Goal: Information Seeking & Learning: Learn about a topic

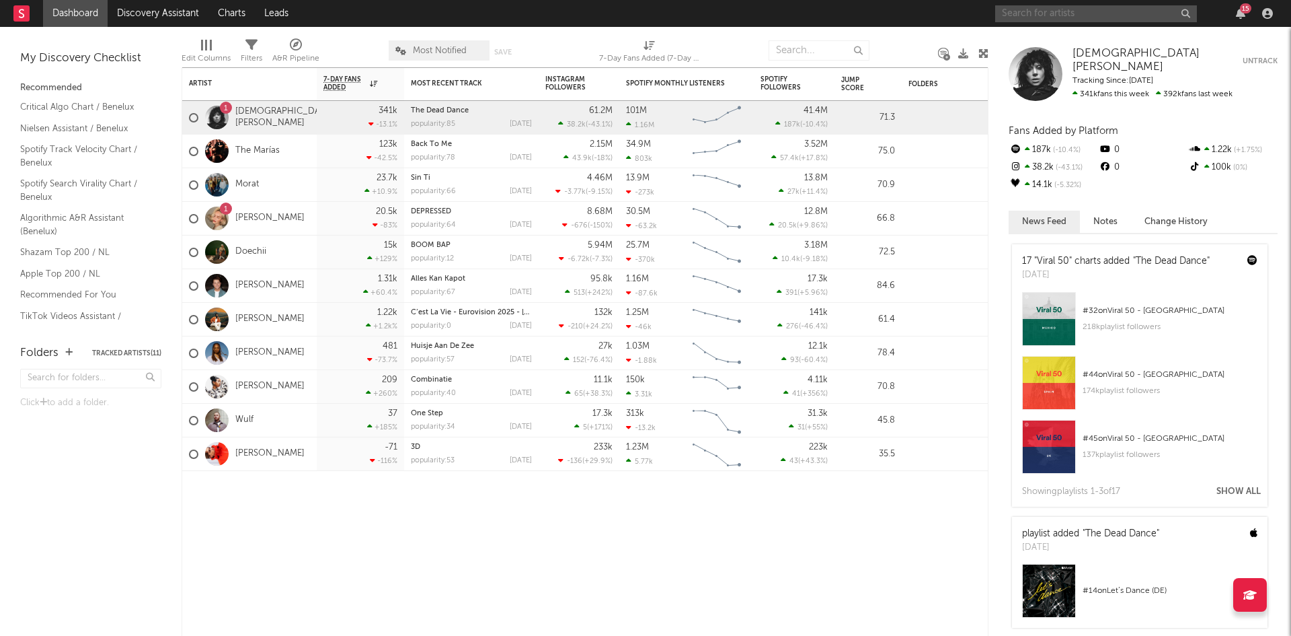
click at [1022, 10] on input "text" at bounding box center [1096, 13] width 202 height 17
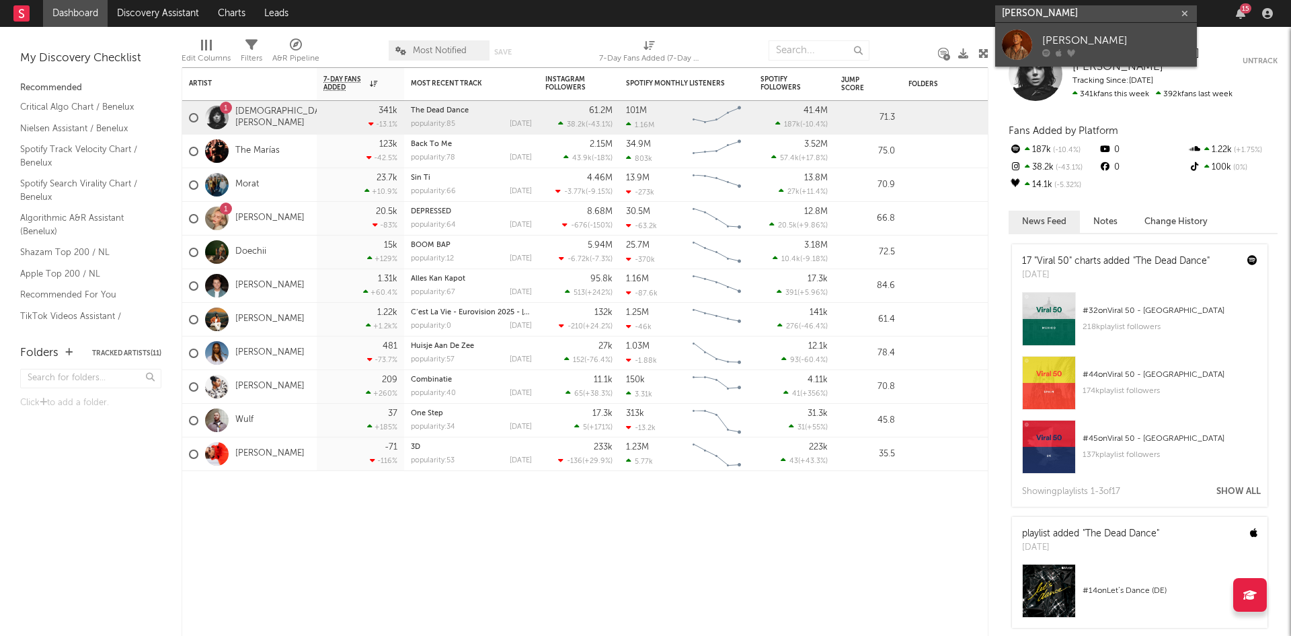
type input "jari hell"
click at [1026, 46] on div at bounding box center [1017, 45] width 30 height 30
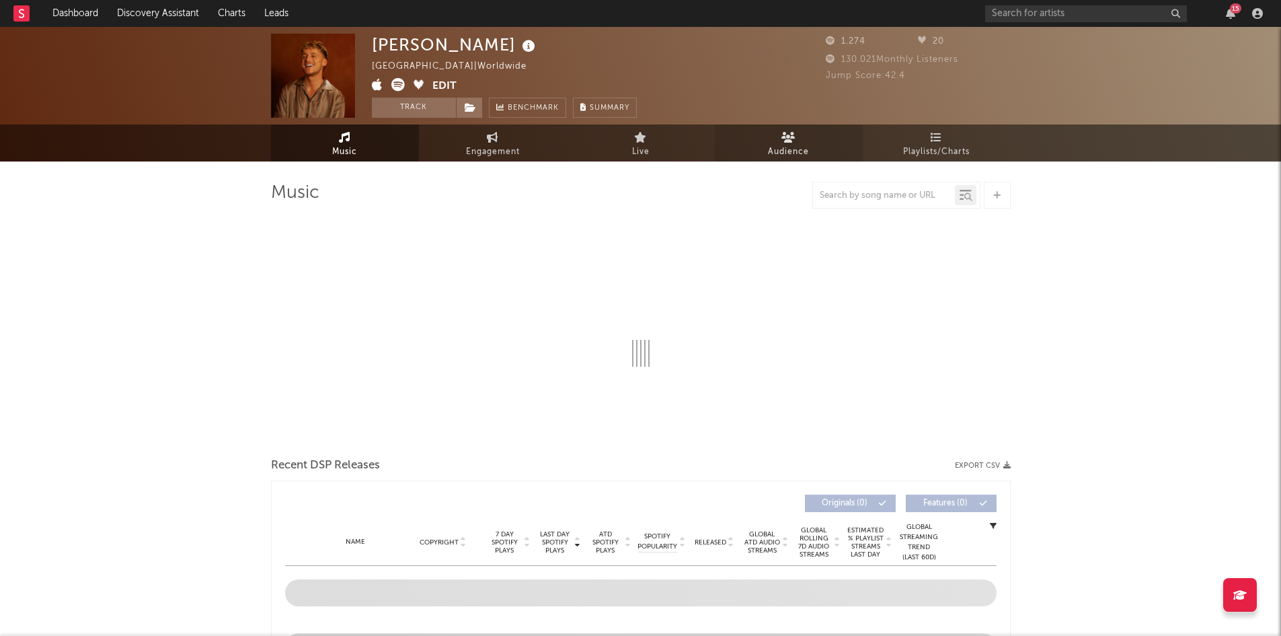
select select "6m"
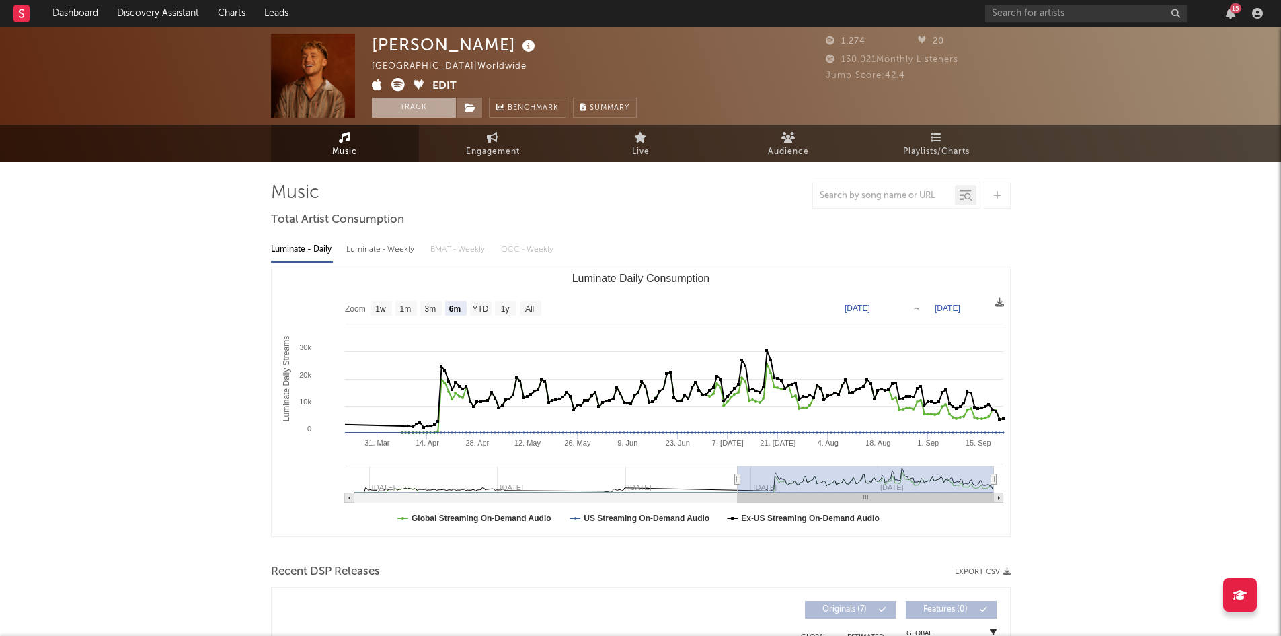
click at [420, 112] on button "Track" at bounding box center [414, 108] width 84 height 20
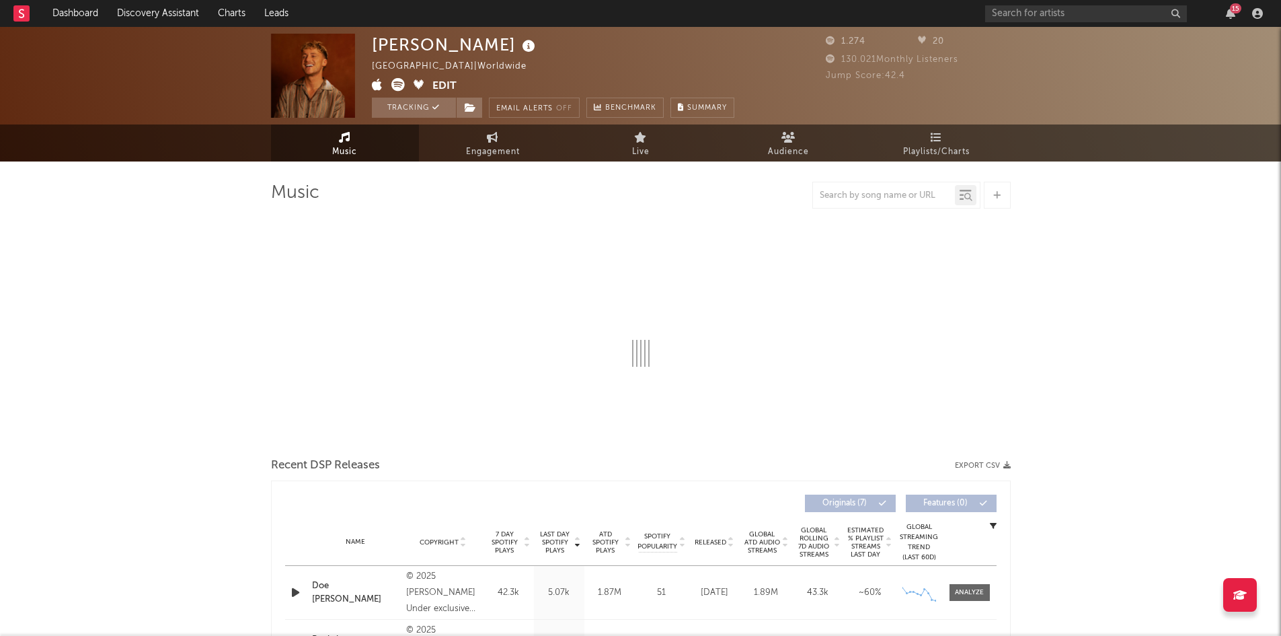
select select "6m"
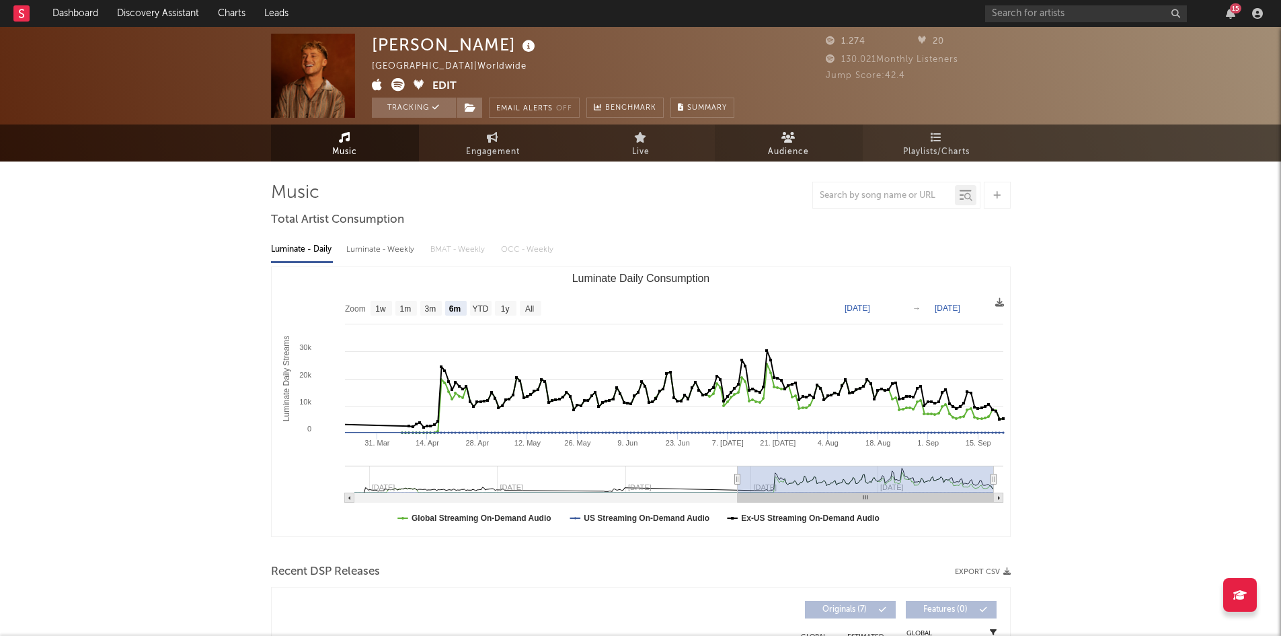
click at [758, 134] on link "Audience" at bounding box center [789, 142] width 148 height 37
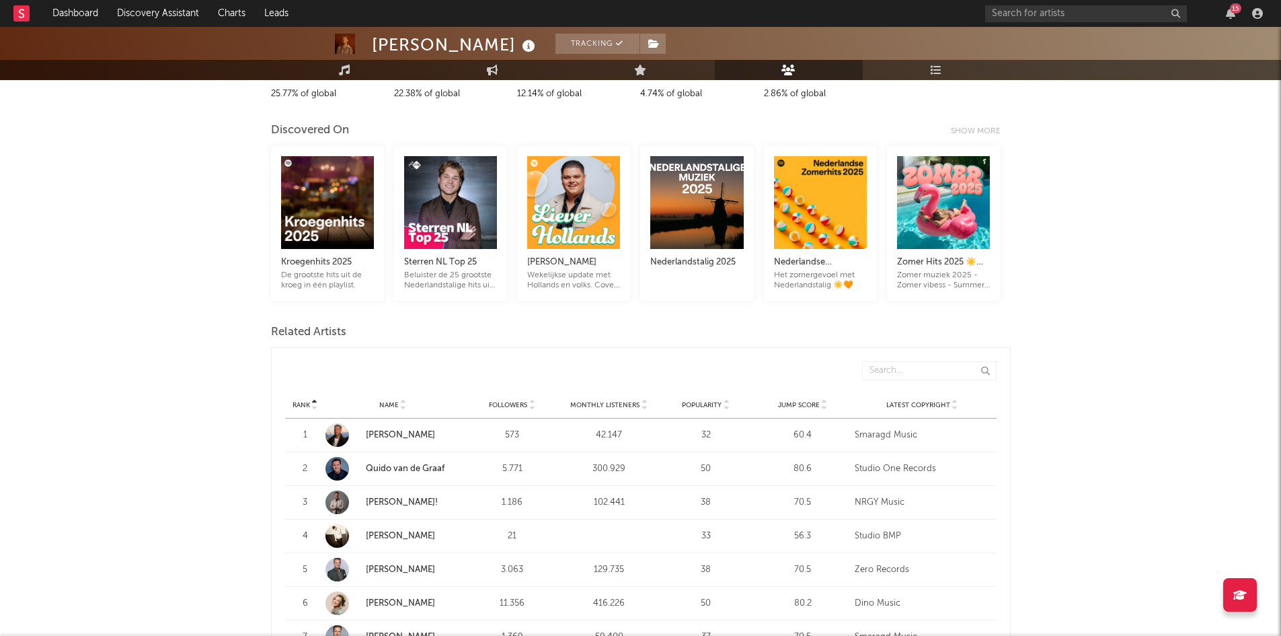
scroll to position [63, 0]
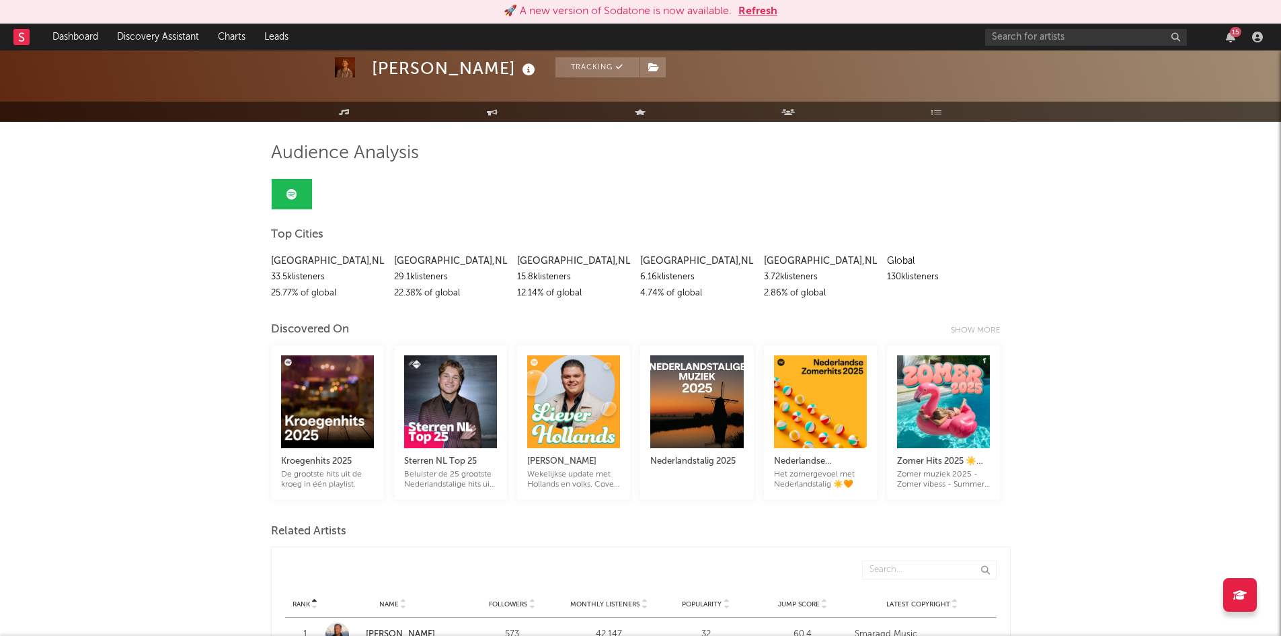
click at [761, 14] on button "Refresh" at bounding box center [757, 11] width 39 height 16
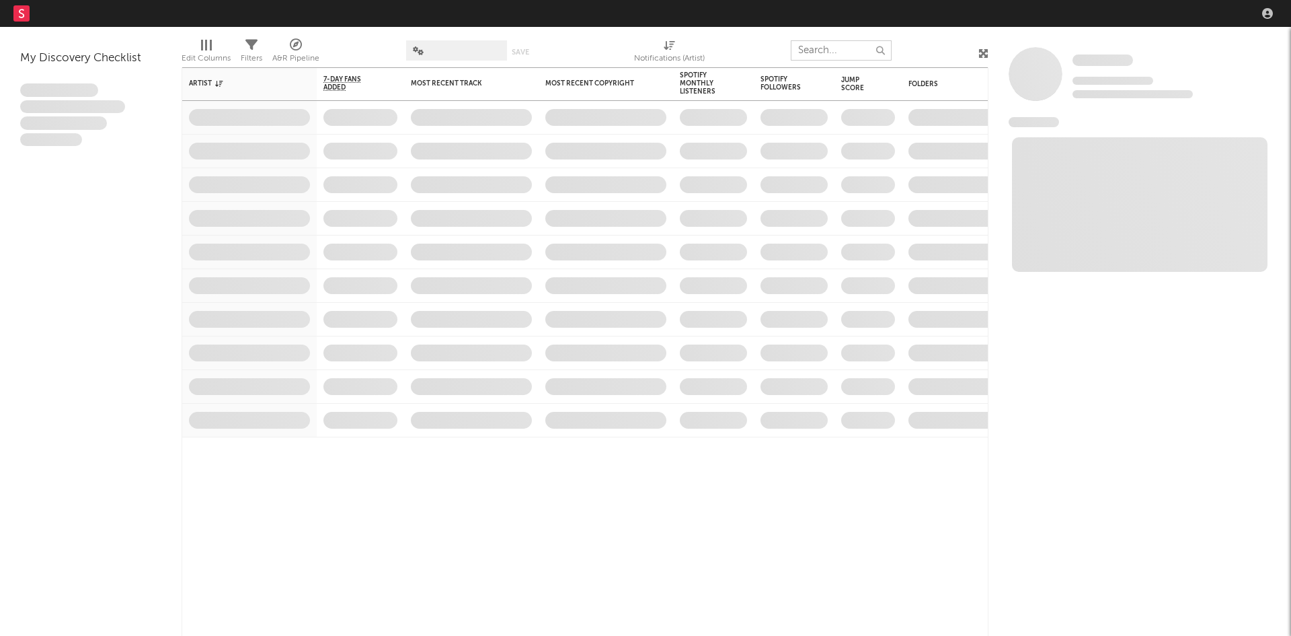
click at [831, 43] on input "text" at bounding box center [841, 50] width 101 height 20
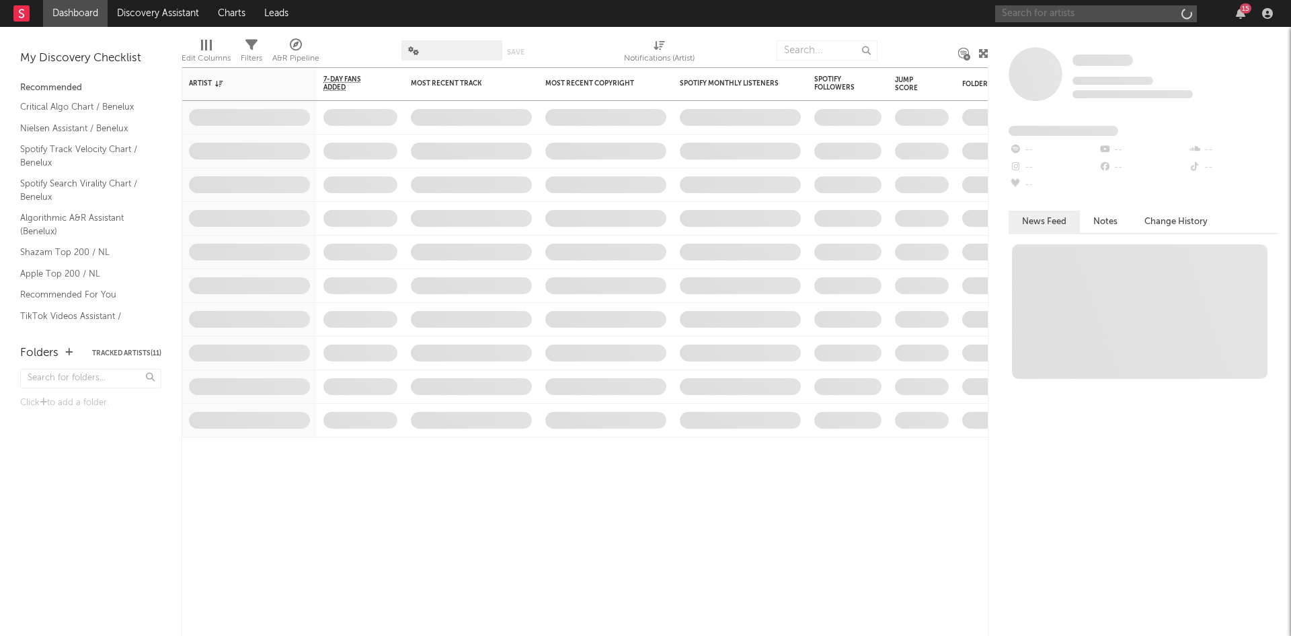
drag, startPoint x: 1038, startPoint y: 2, endPoint x: 1042, endPoint y: 13, distance: 11.9
click at [1042, 13] on input "text" at bounding box center [1096, 13] width 202 height 17
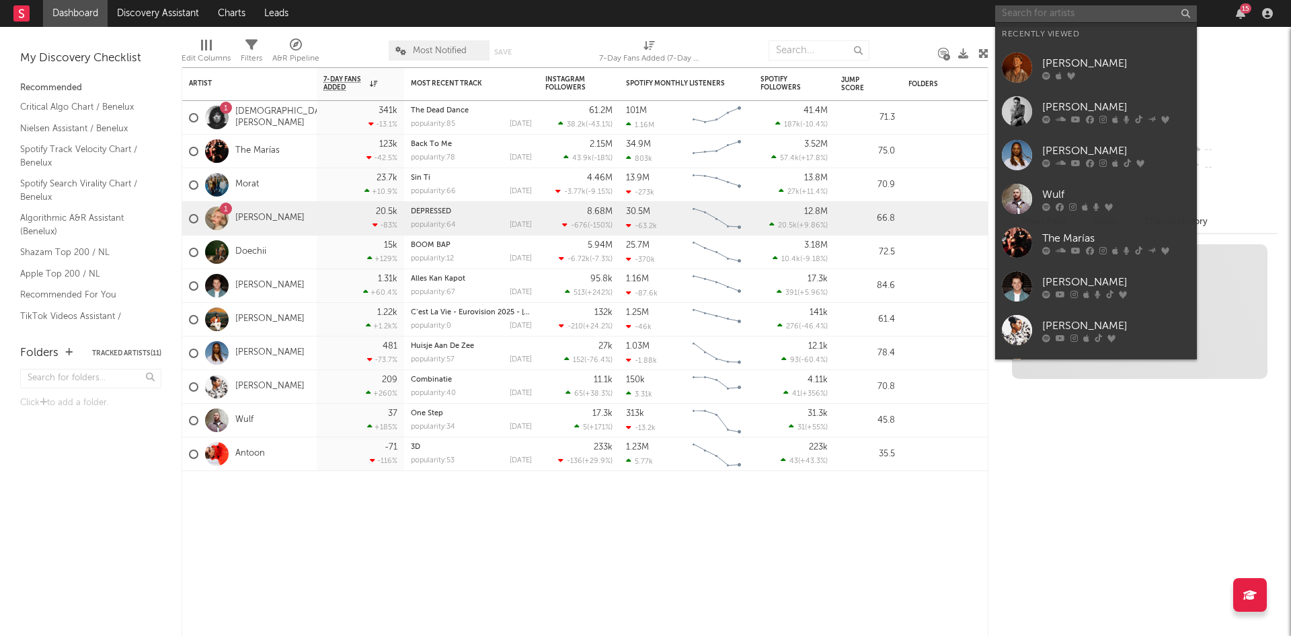
click at [1042, 13] on input "text" at bounding box center [1096, 13] width 202 height 17
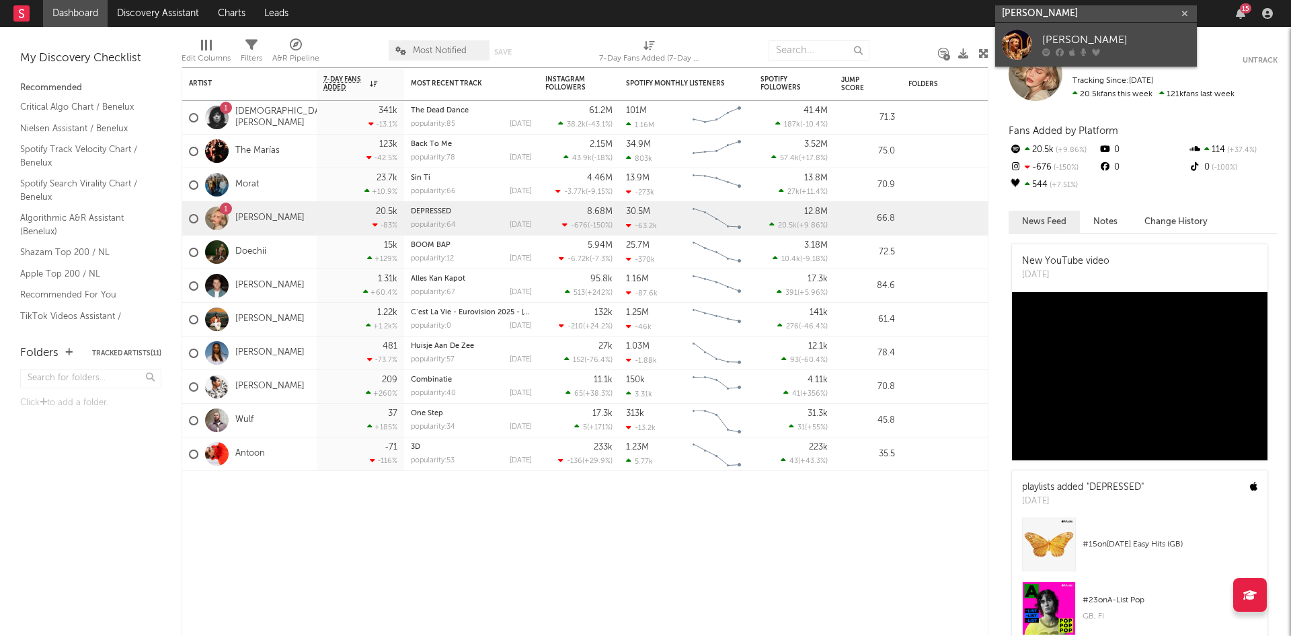
type input "monique smit"
click at [1042, 52] on link "Monique Smit" at bounding box center [1096, 45] width 202 height 44
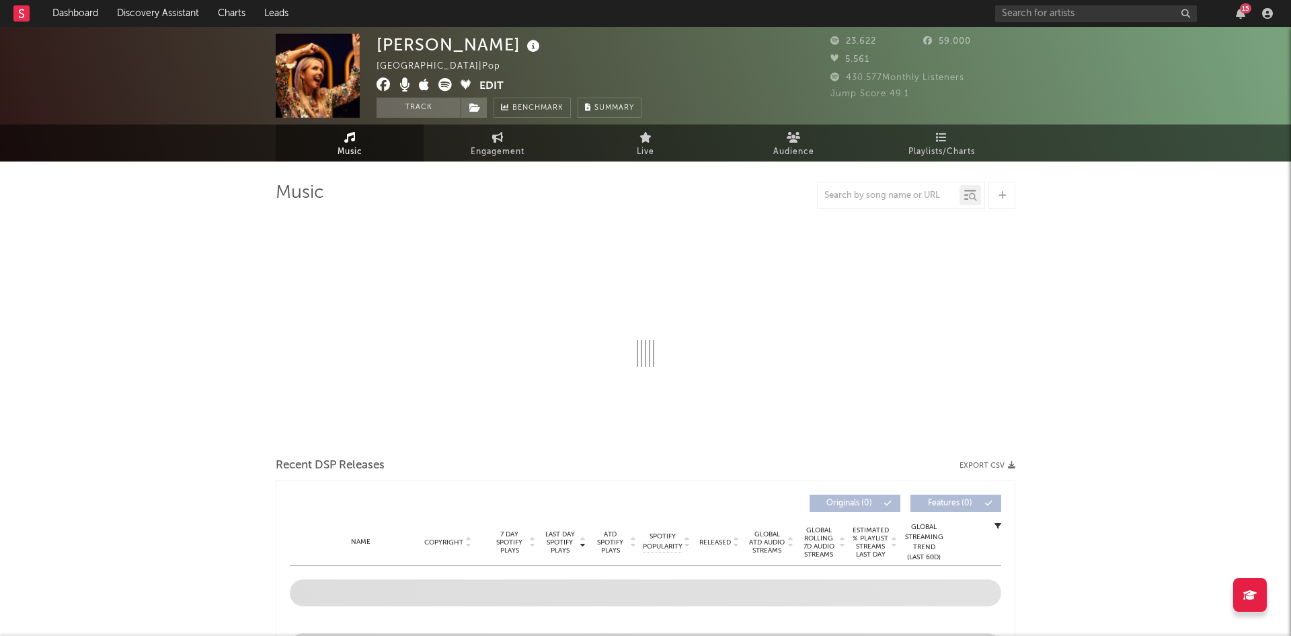
select select "6m"
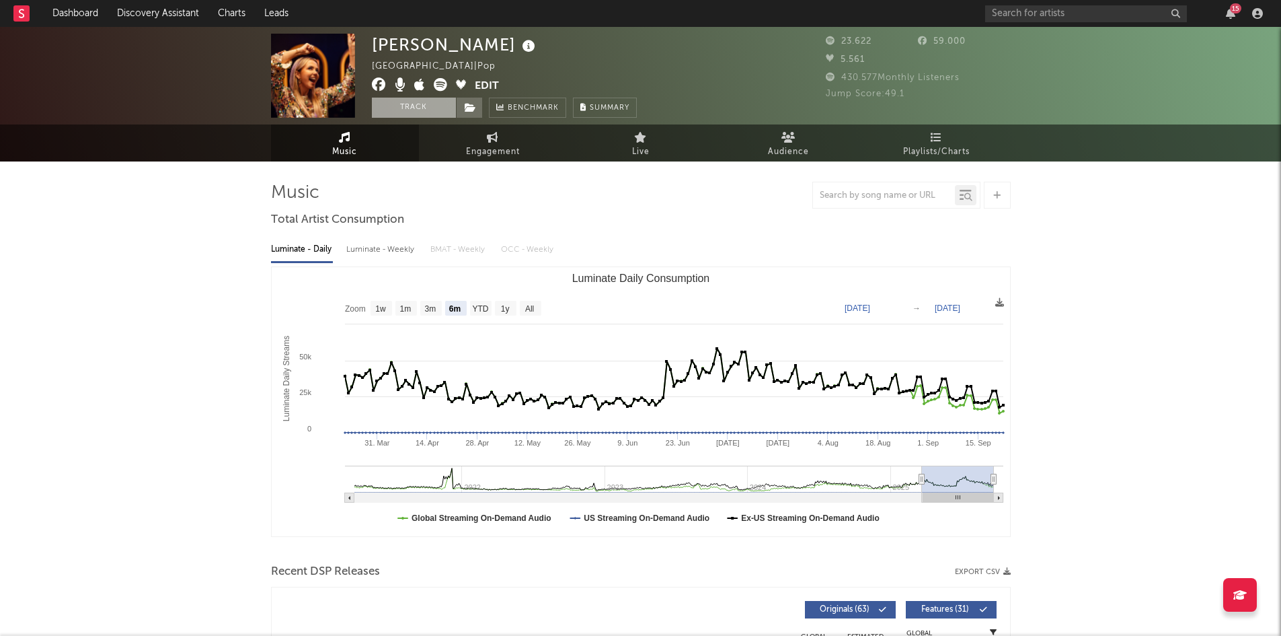
click at [415, 104] on button "Track" at bounding box center [414, 108] width 84 height 20
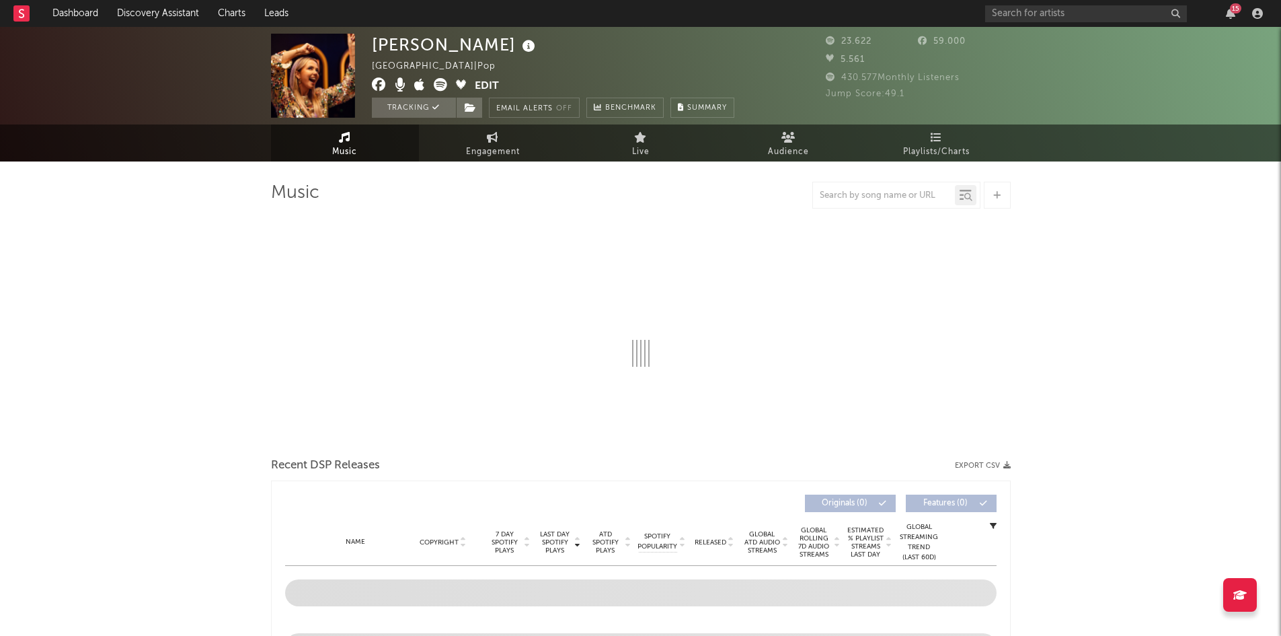
select select "6m"
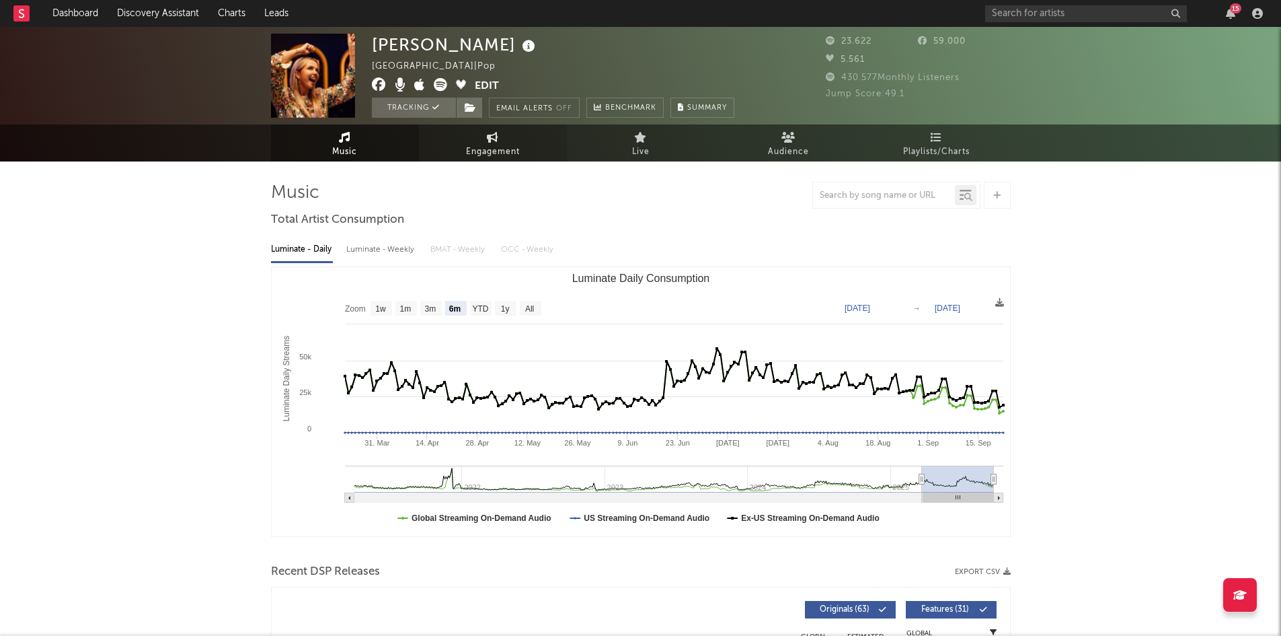
click at [519, 130] on link "Engagement" at bounding box center [493, 142] width 148 height 37
select select "1w"
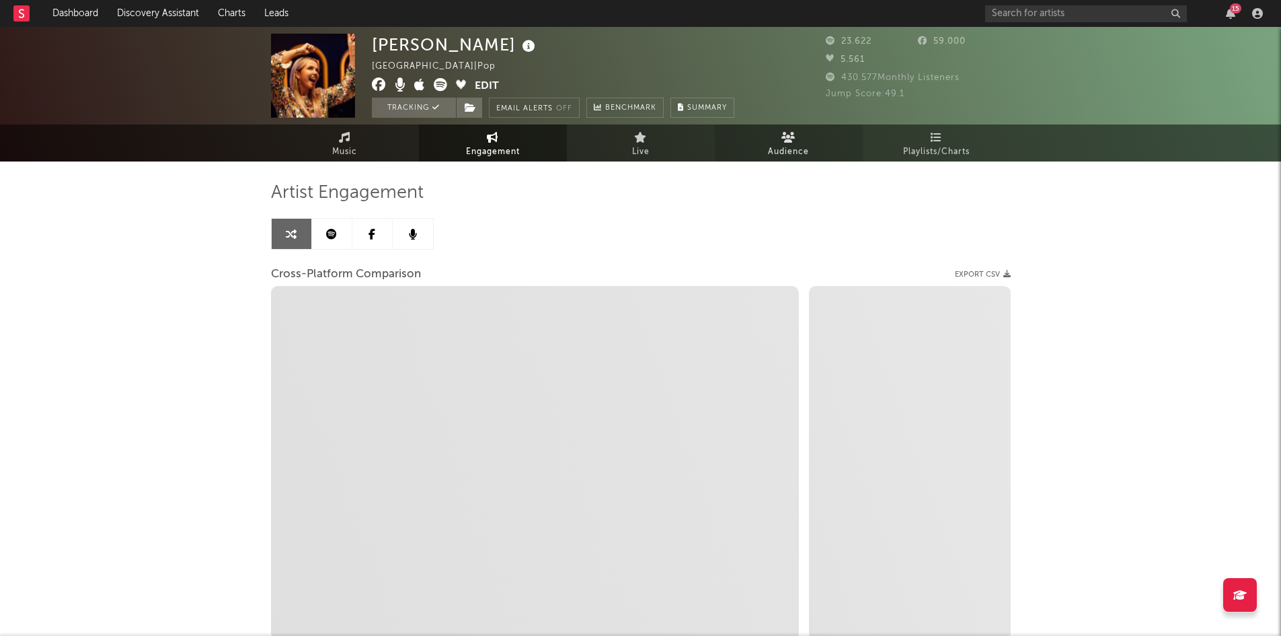
select select "1m"
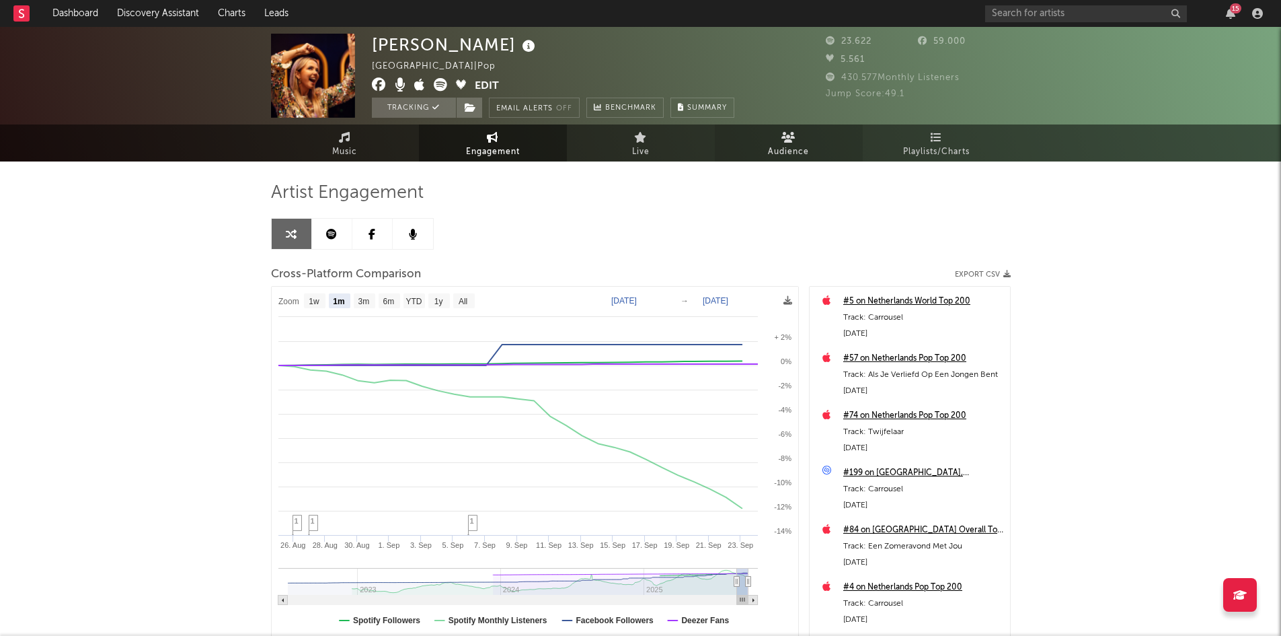
click at [775, 138] on link "Audience" at bounding box center [789, 142] width 148 height 37
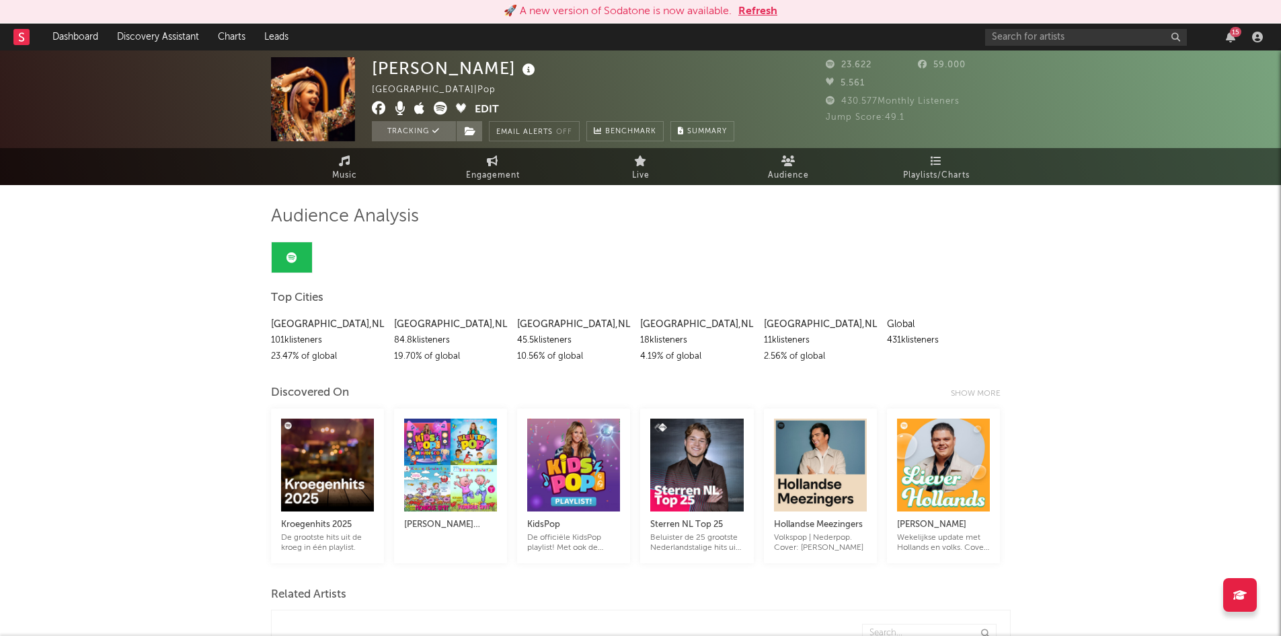
click at [771, 4] on button "Refresh" at bounding box center [757, 11] width 39 height 16
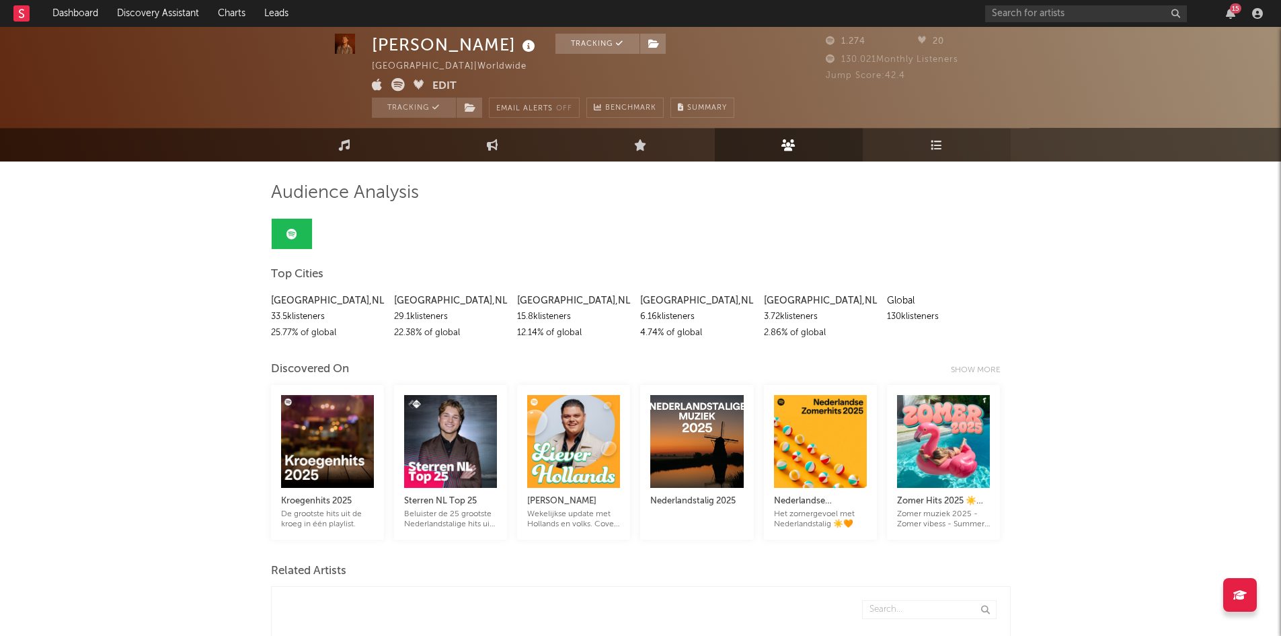
scroll to position [67, 0]
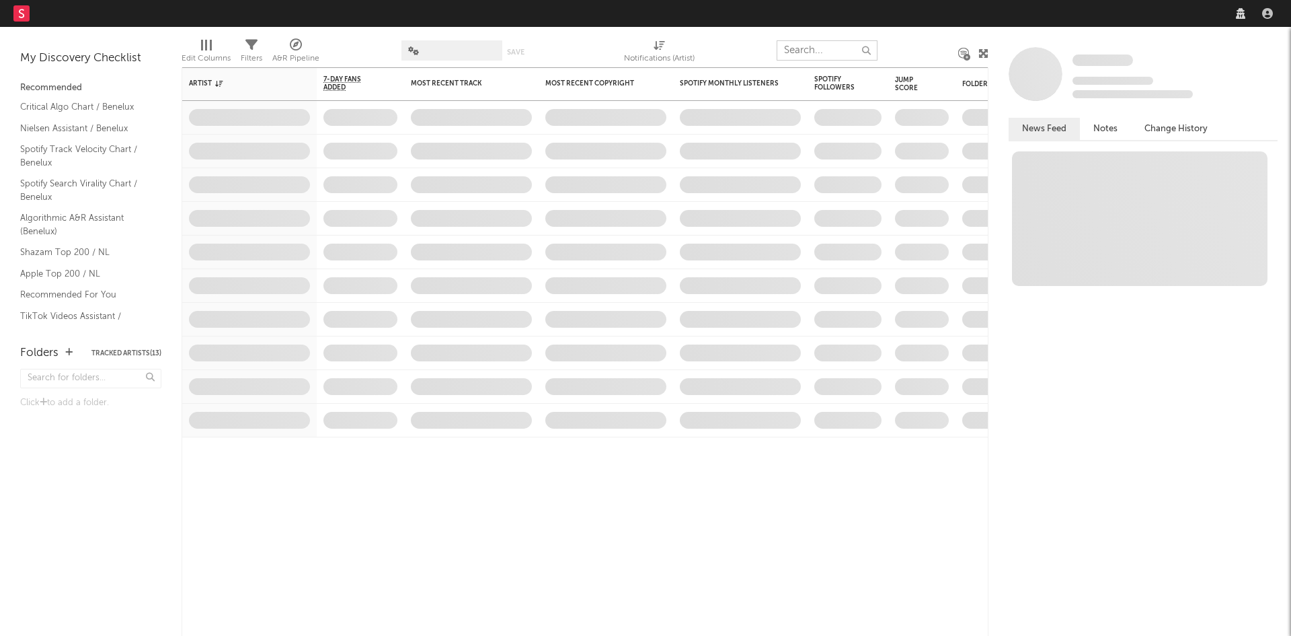
drag, startPoint x: 830, startPoint y: 52, endPoint x: 913, endPoint y: 40, distance: 84.2
click at [830, 51] on input "text" at bounding box center [827, 50] width 101 height 20
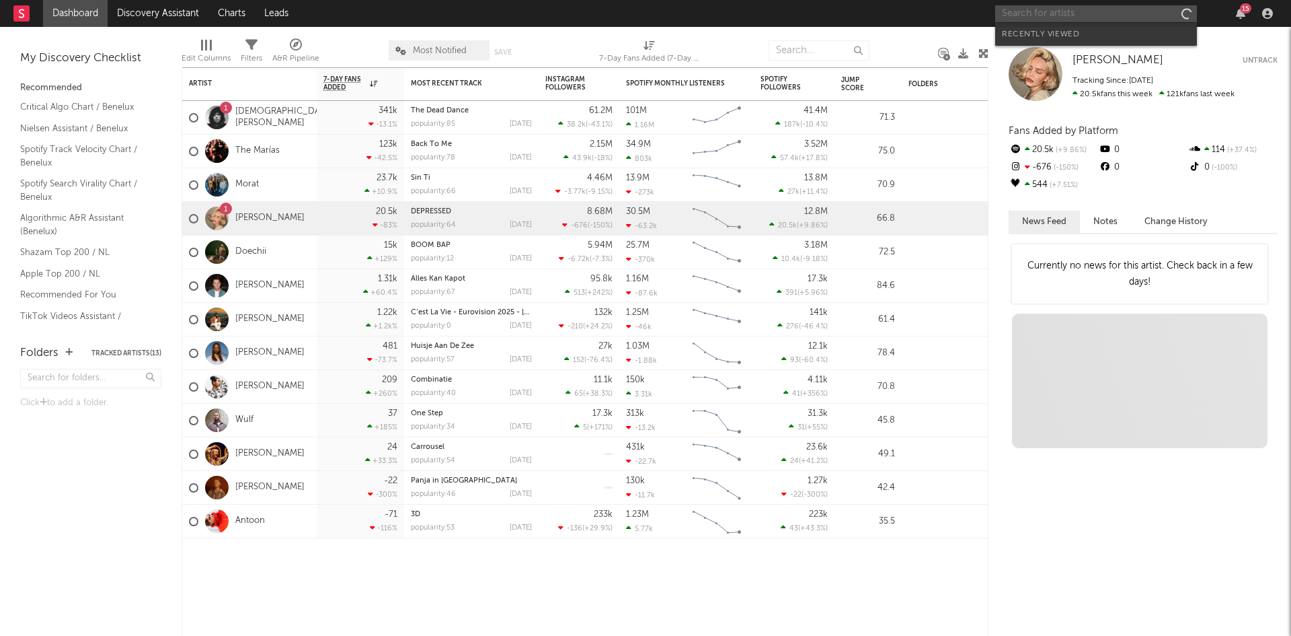
click at [1030, 7] on input "text" at bounding box center [1096, 13] width 202 height 17
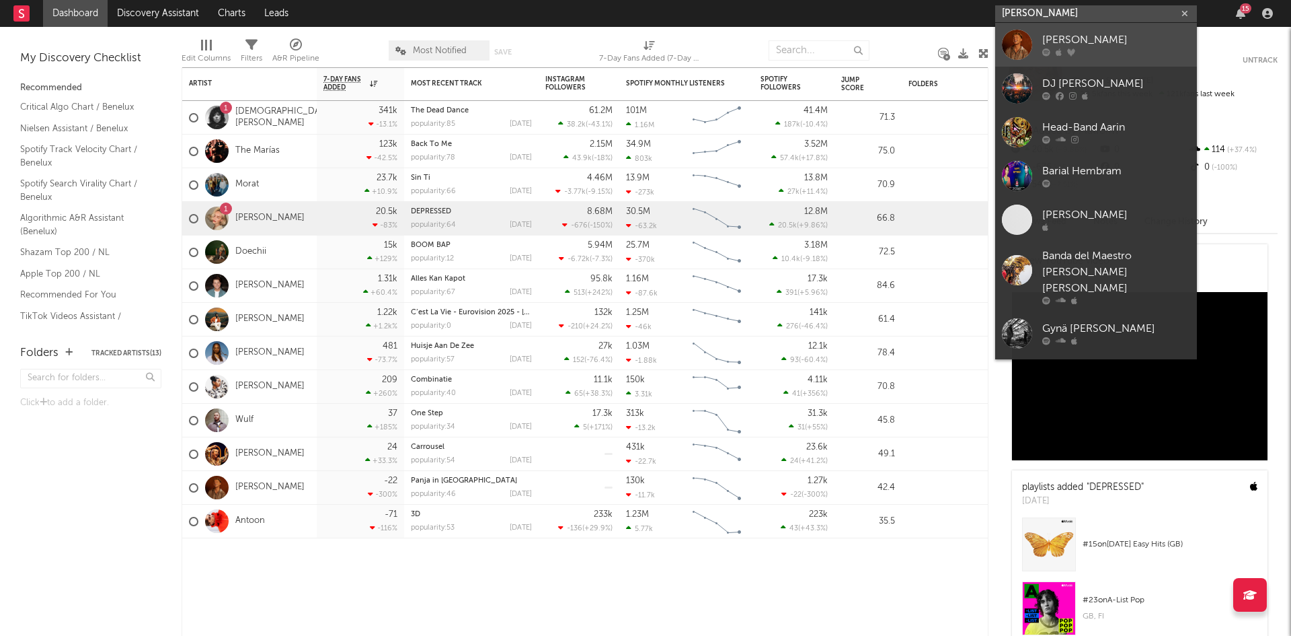
type input "jari he"
click at [1072, 45] on div "[PERSON_NAME]" at bounding box center [1116, 40] width 148 height 16
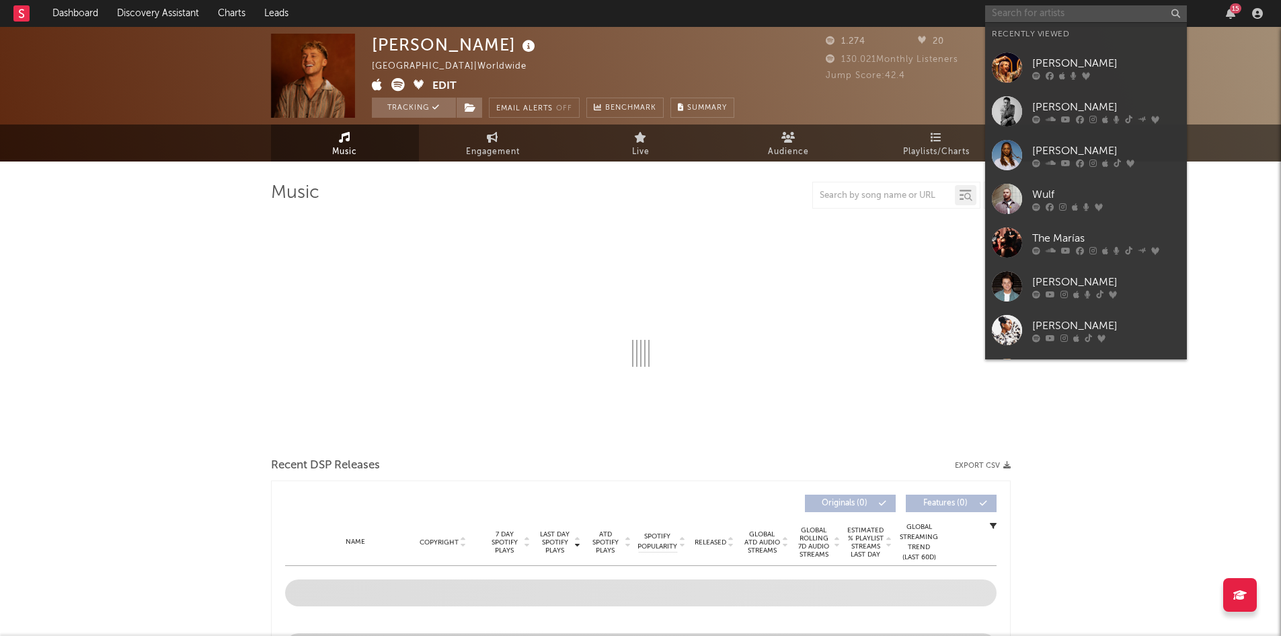
click at [1055, 13] on input "text" at bounding box center [1086, 13] width 202 height 17
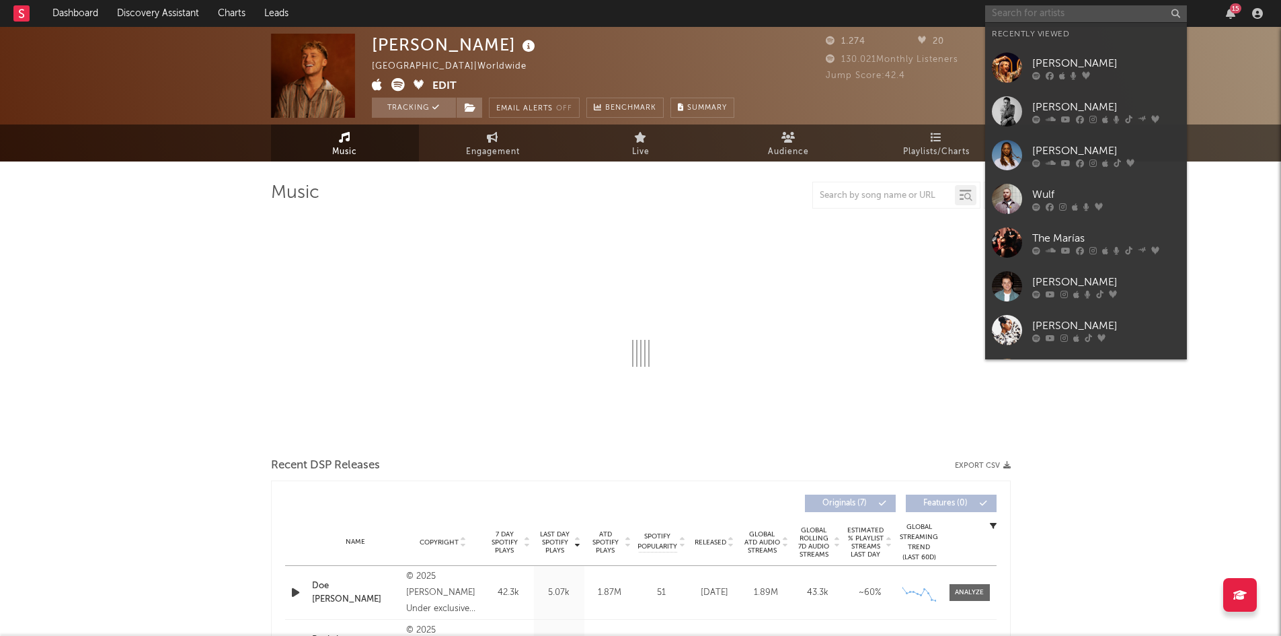
select select "6m"
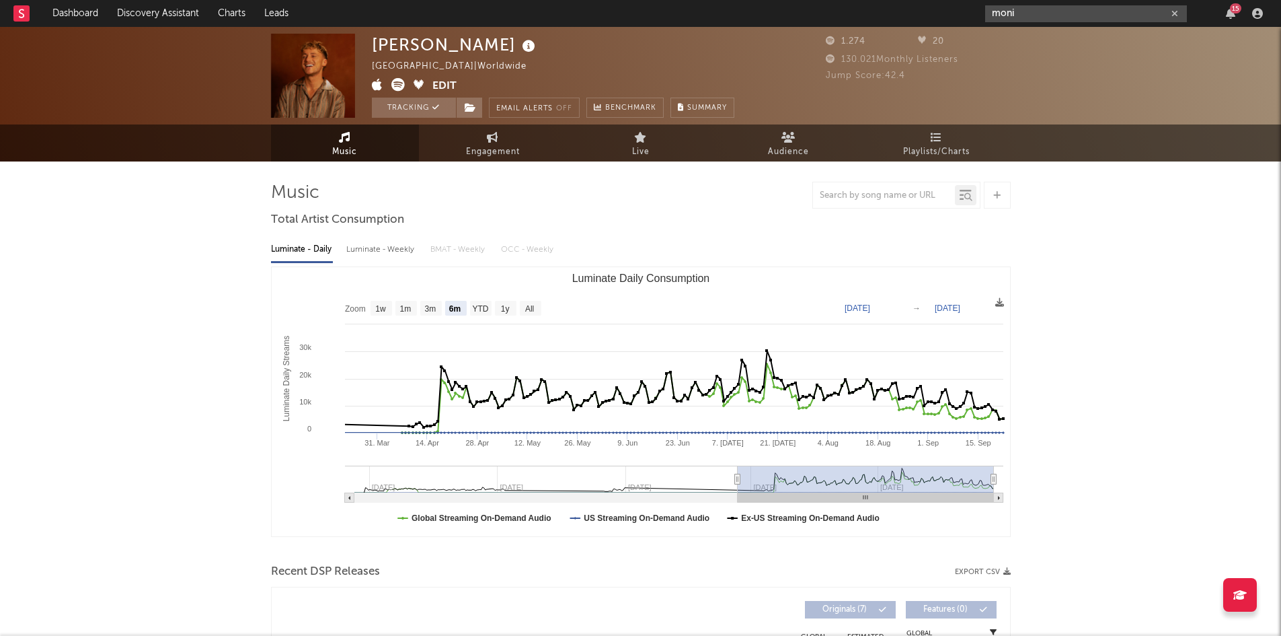
type input "moni"
click at [924, 85] on div "1.274 20 130.021 Monthly Listeners Jump Score: 42.4" at bounding box center [918, 76] width 185 height 84
click at [788, 144] on span "Audience" at bounding box center [788, 152] width 41 height 16
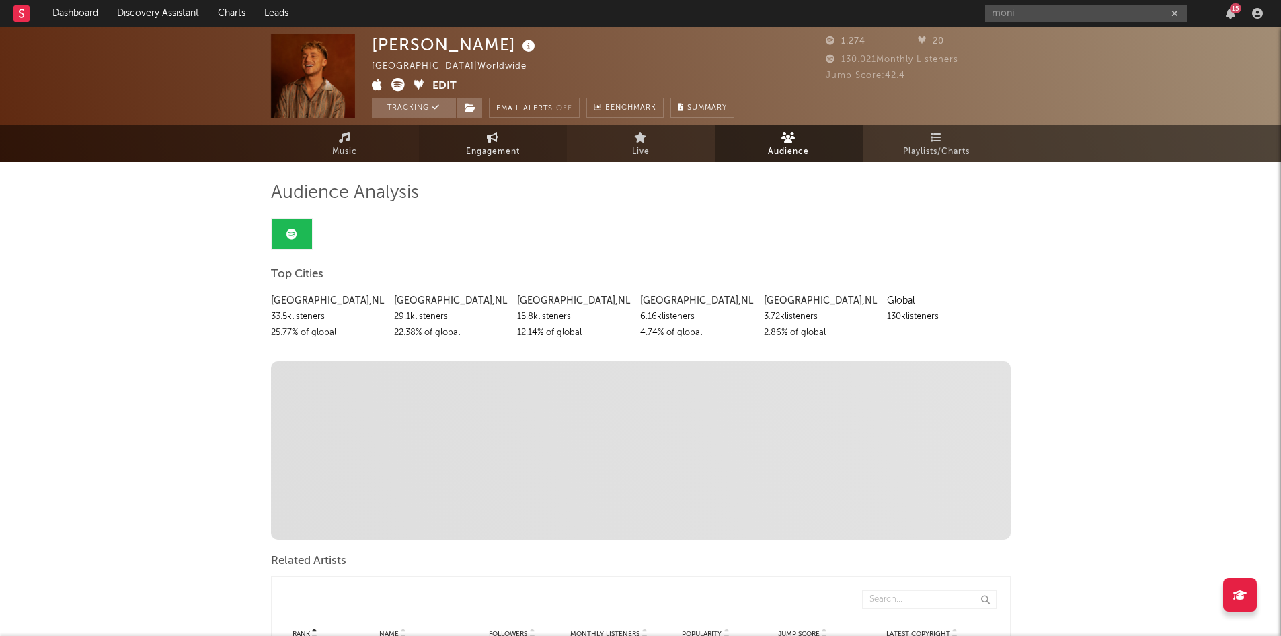
click at [488, 143] on link "Engagement" at bounding box center [493, 142] width 148 height 37
select select "1w"
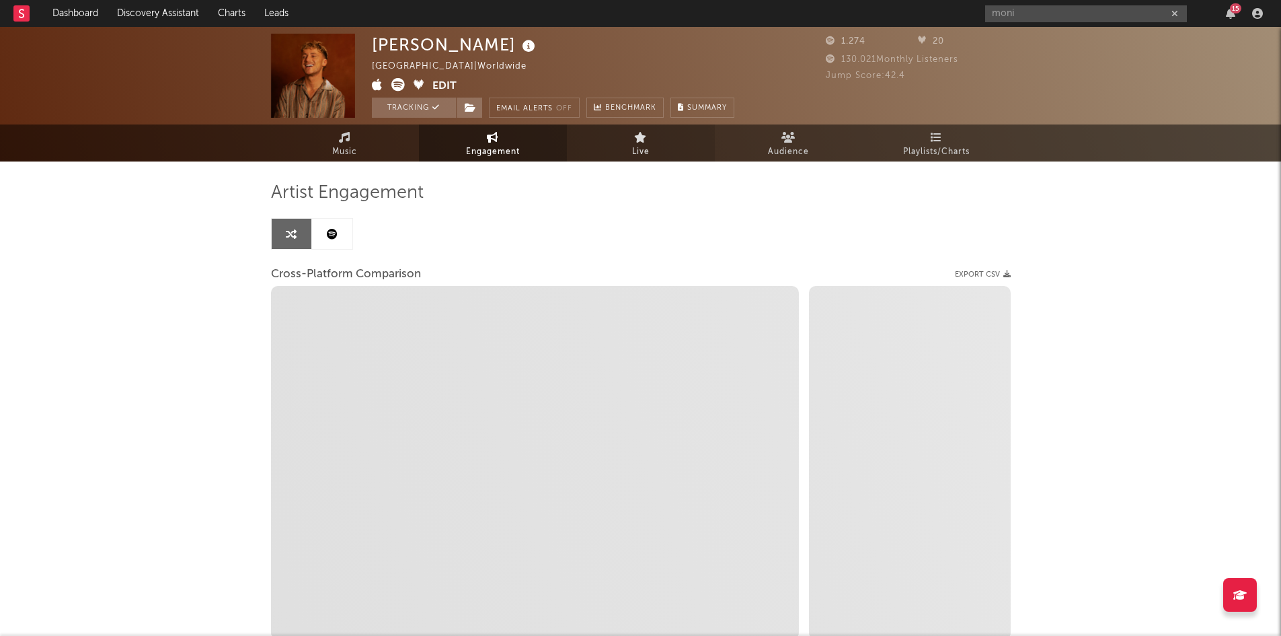
select select "1m"
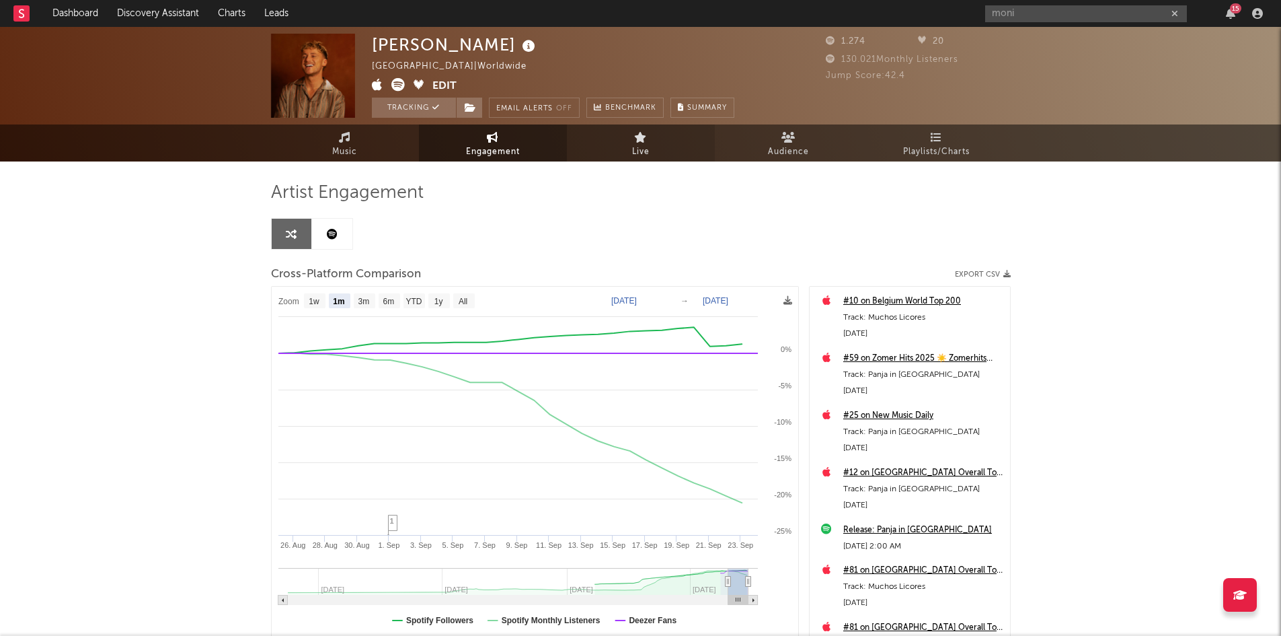
click at [652, 142] on link "Live" at bounding box center [641, 142] width 148 height 37
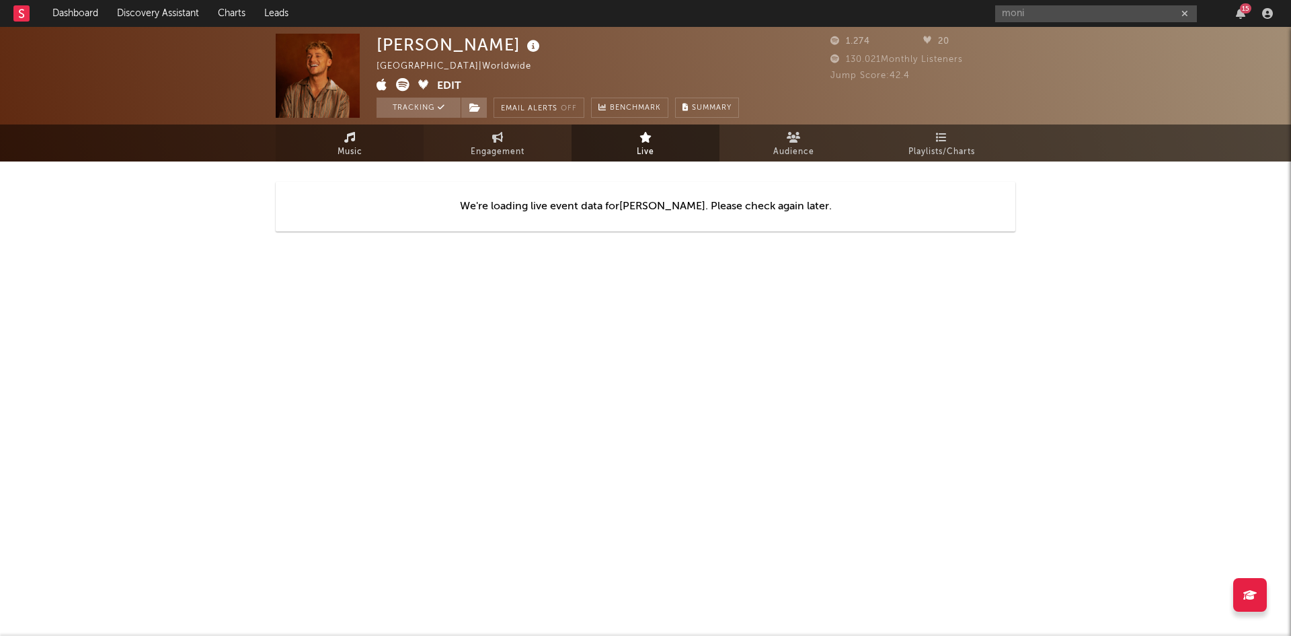
click at [357, 136] on link "Music" at bounding box center [350, 142] width 148 height 37
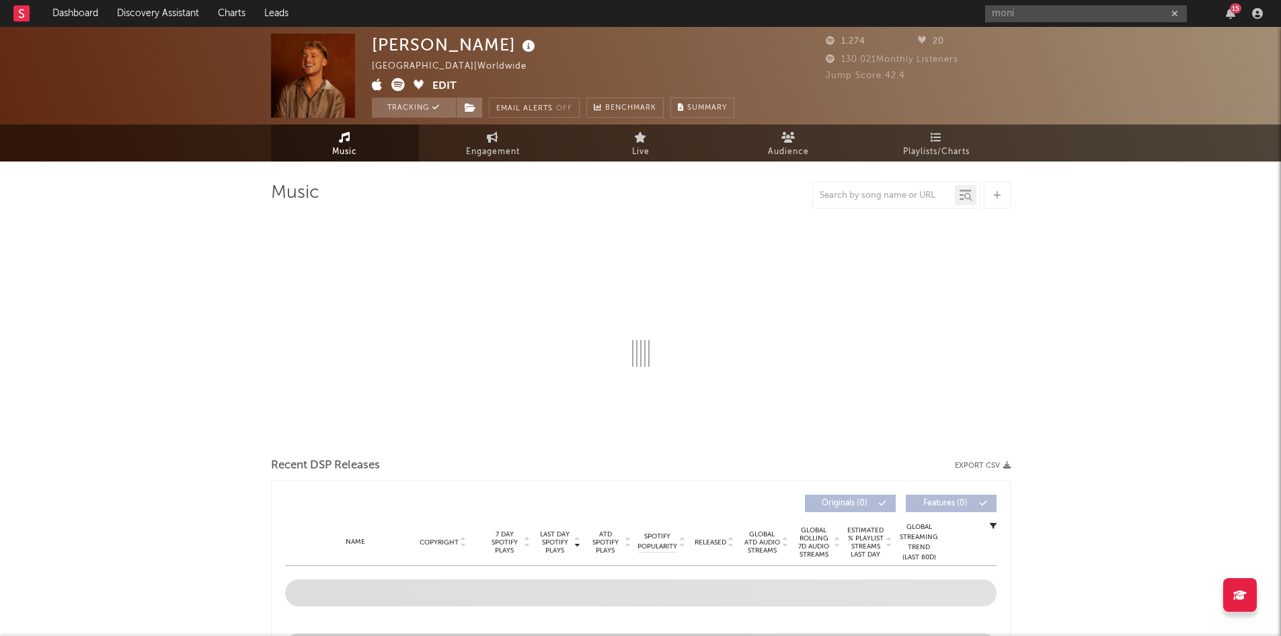
select select "6m"
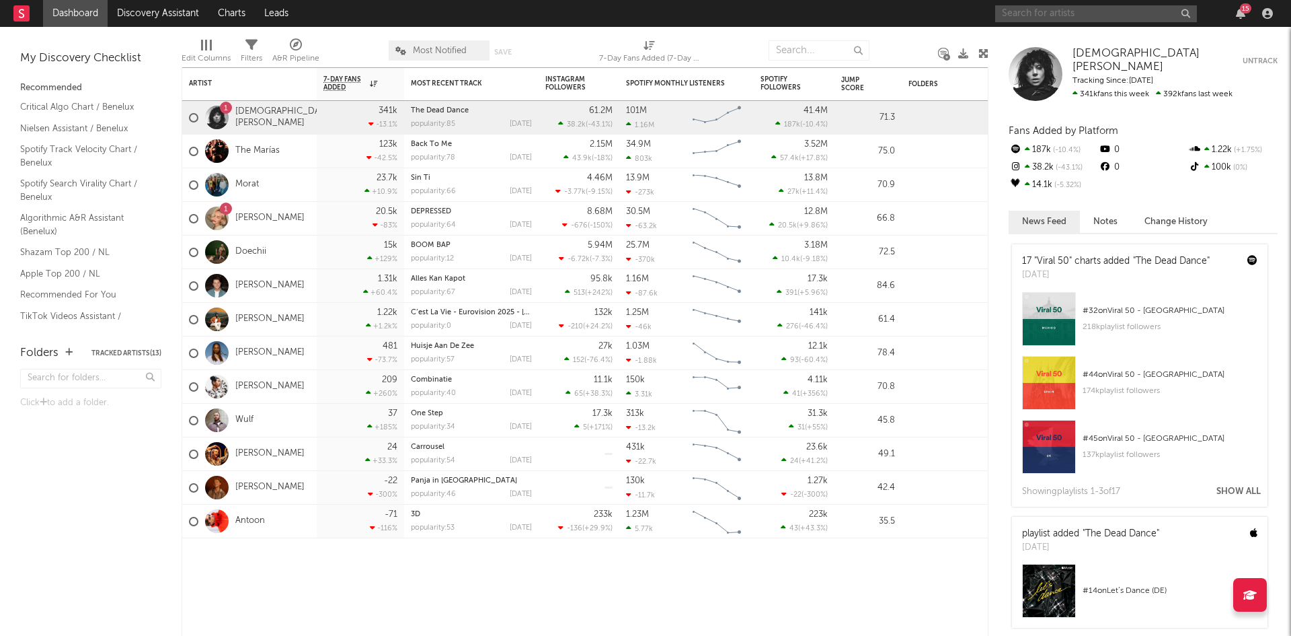
click at [1065, 13] on input "text" at bounding box center [1096, 13] width 202 height 17
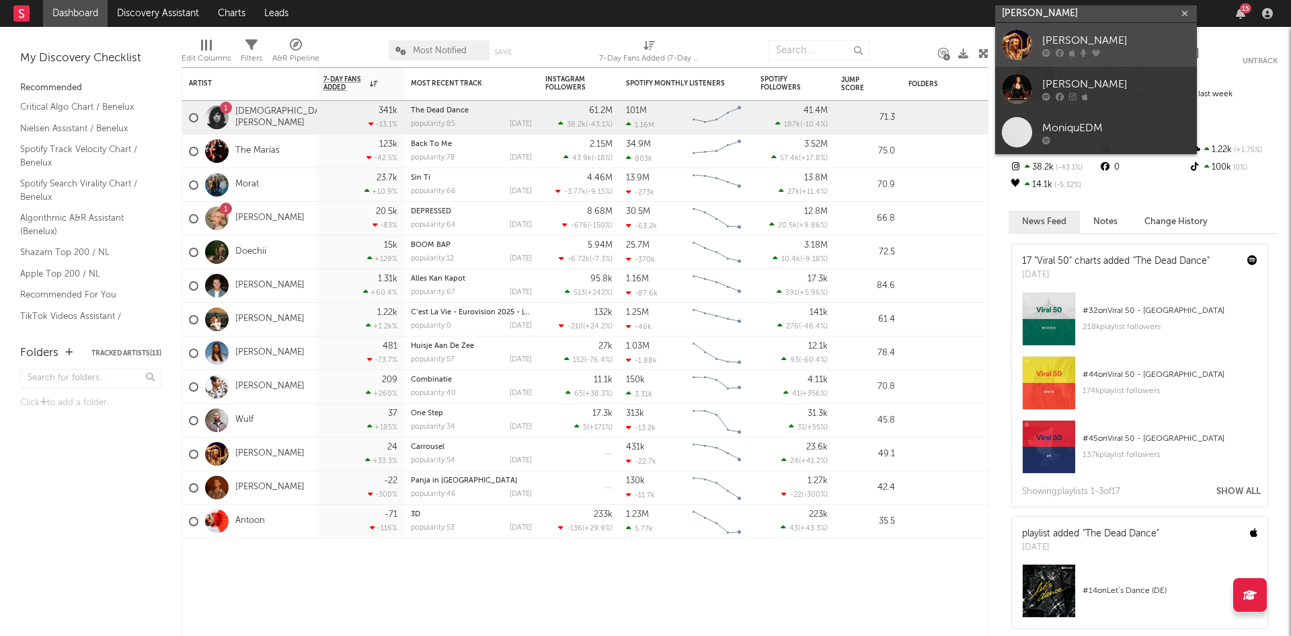
type input "[PERSON_NAME]"
click at [1079, 55] on div at bounding box center [1116, 52] width 148 height 8
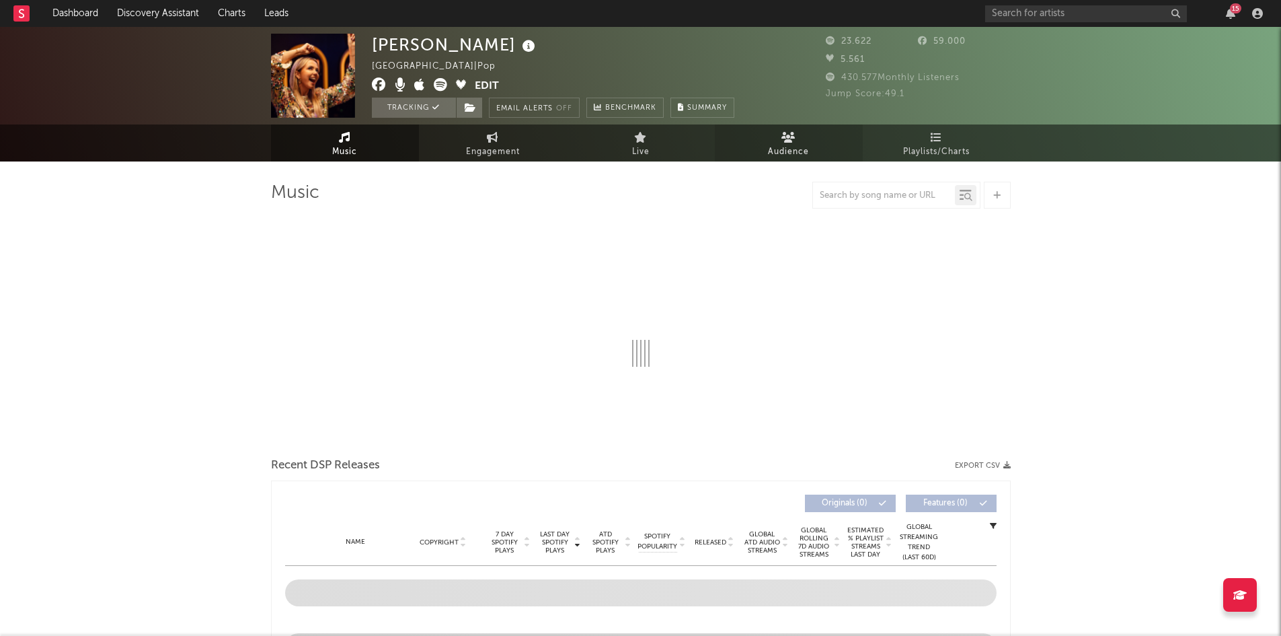
click at [827, 160] on link "Audience" at bounding box center [789, 142] width 148 height 37
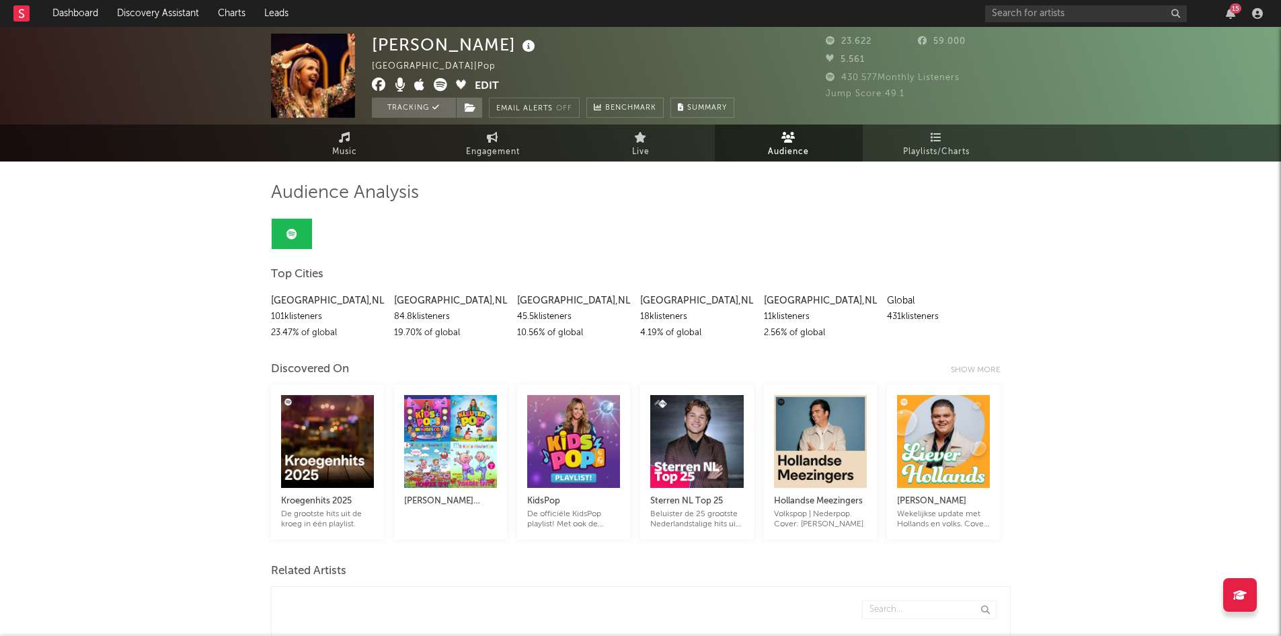
click at [292, 231] on icon at bounding box center [292, 234] width 11 height 11
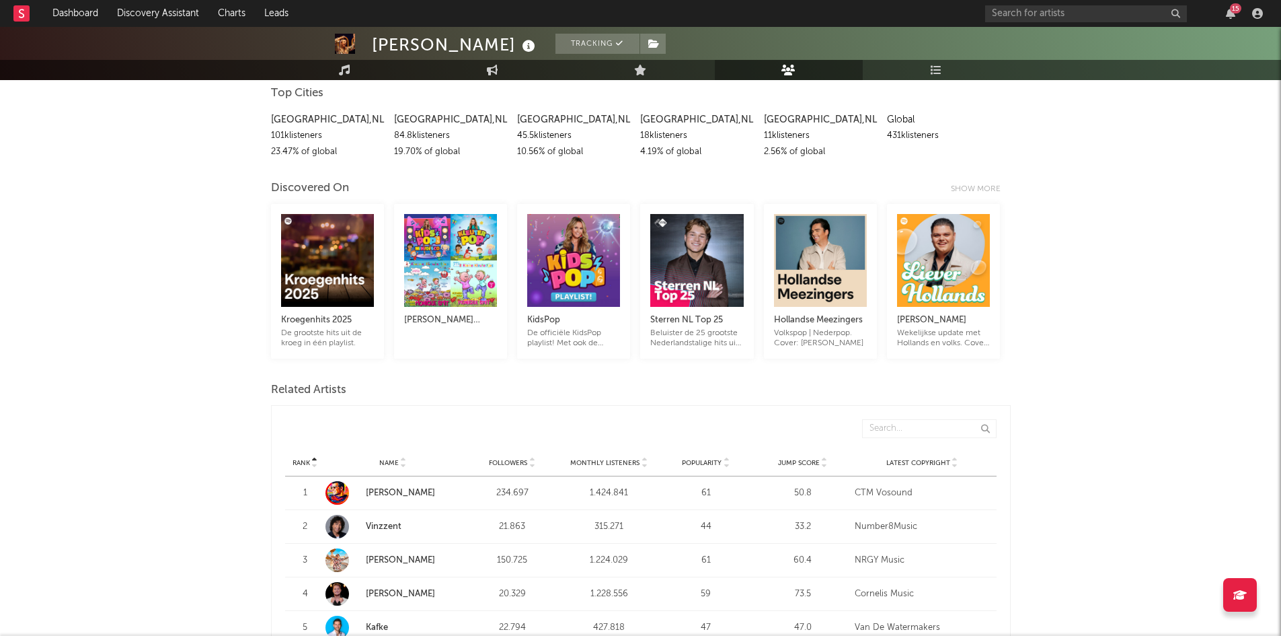
scroll to position [202, 0]
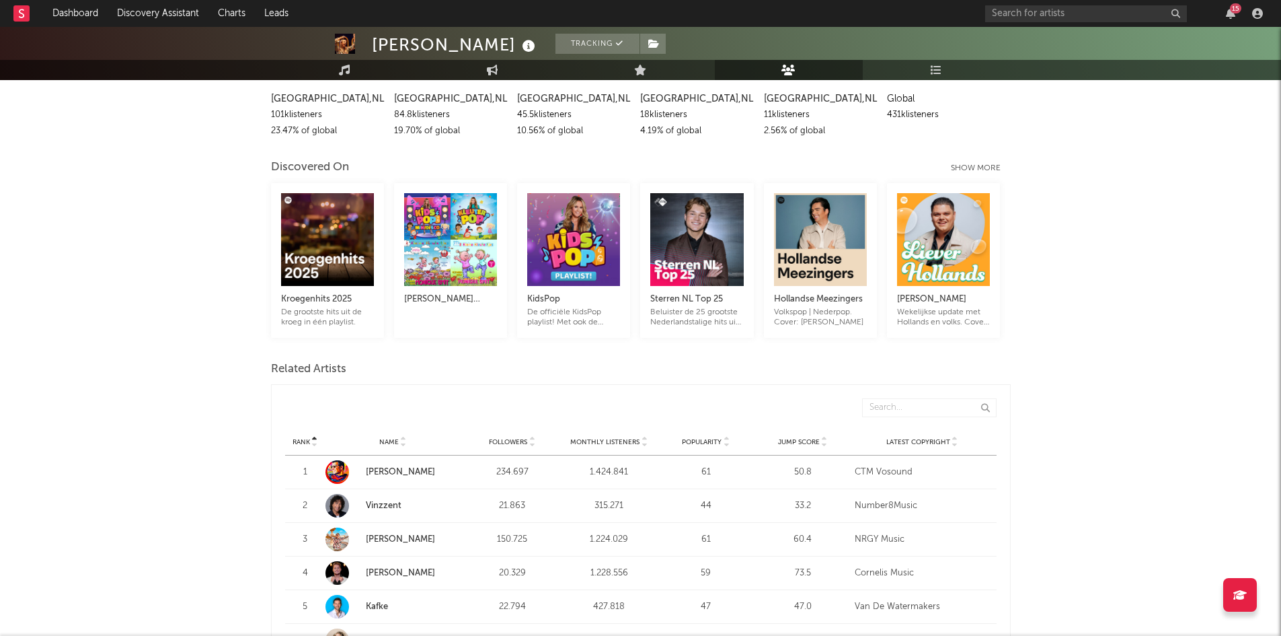
click at [978, 163] on div "Show more" at bounding box center [981, 168] width 60 height 16
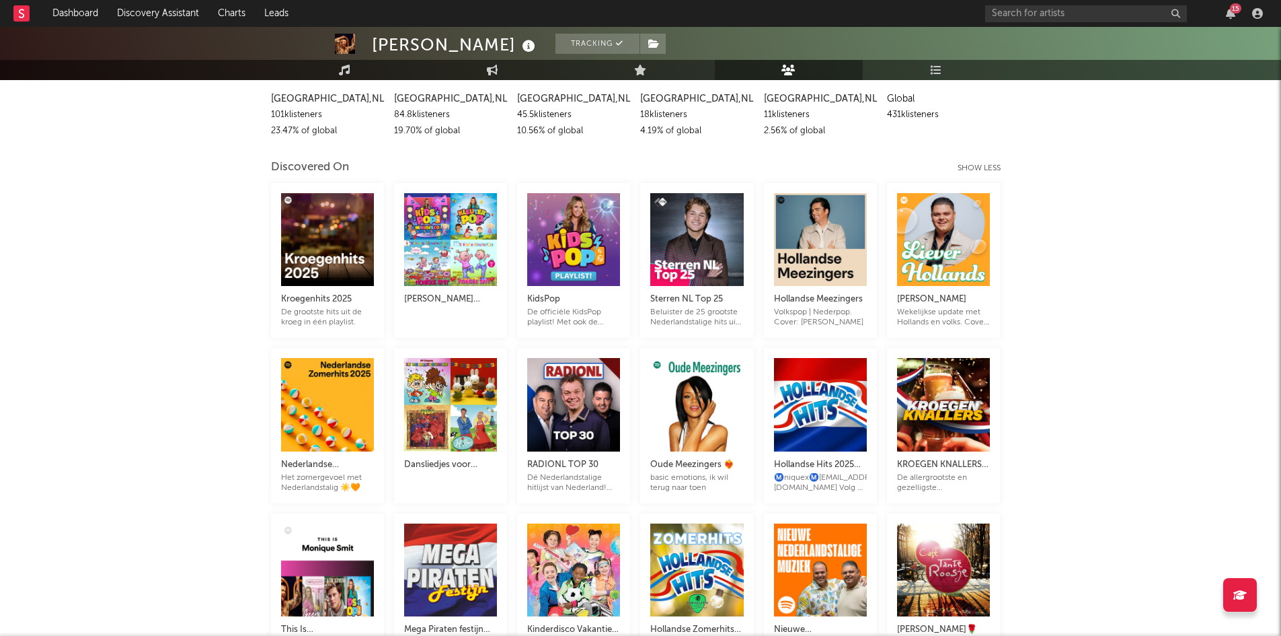
click at [978, 163] on div "Show less" at bounding box center [984, 168] width 53 height 16
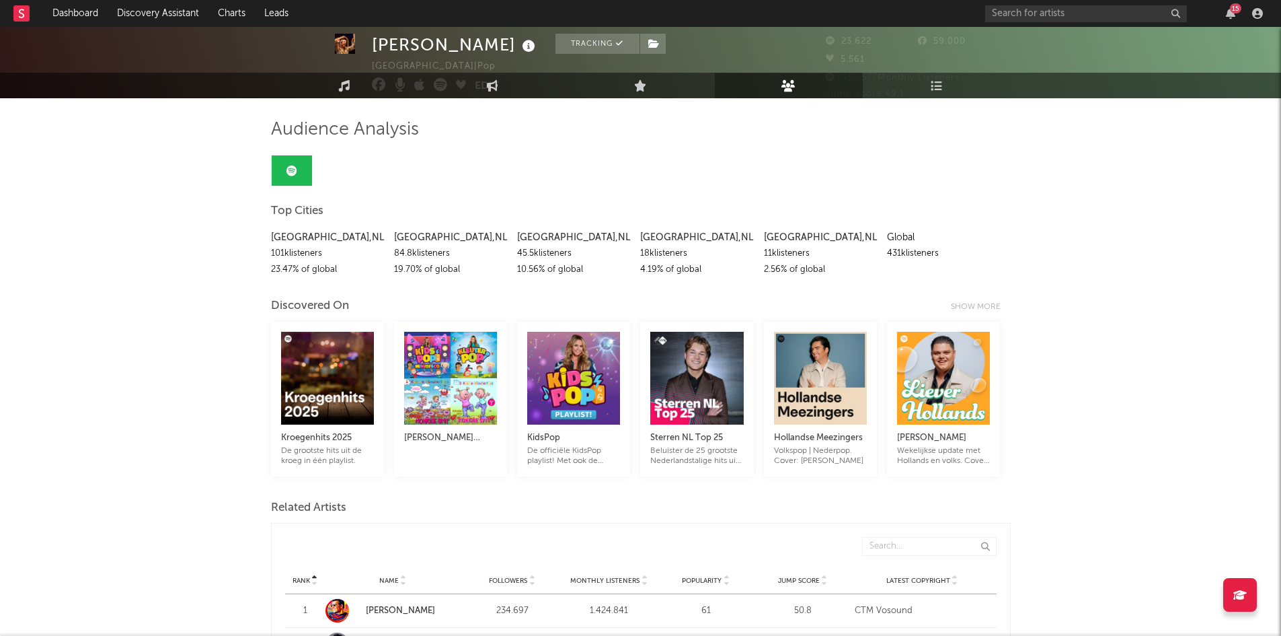
scroll to position [0, 0]
